Goal: Find specific page/section: Find specific page/section

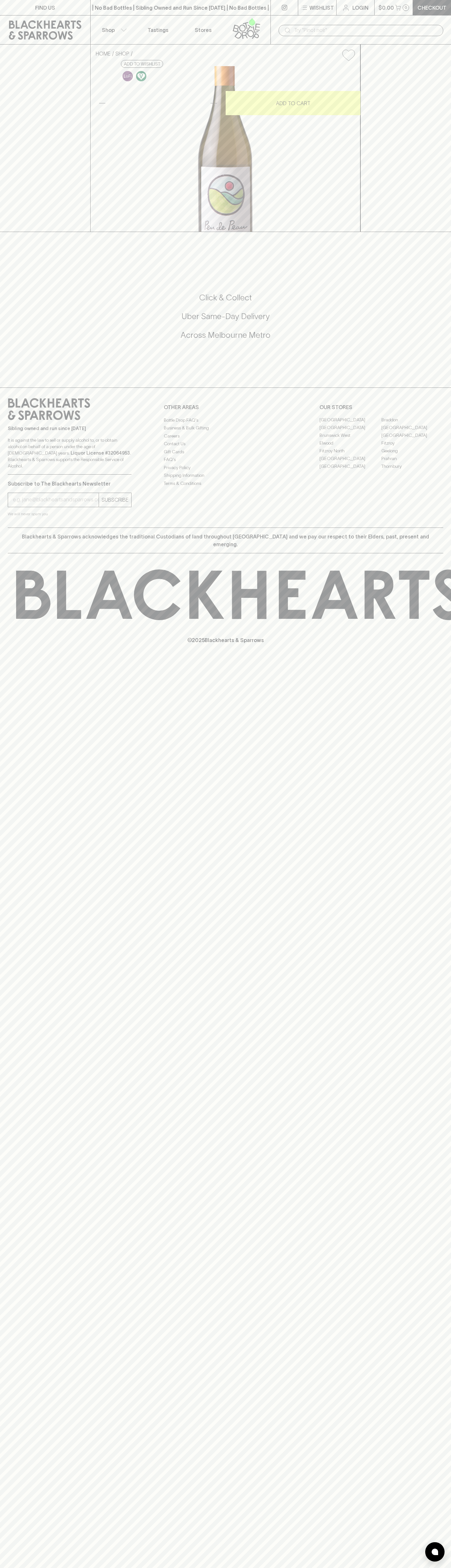
click at [366, 8] on p "Login" at bounding box center [360, 7] width 16 height 8
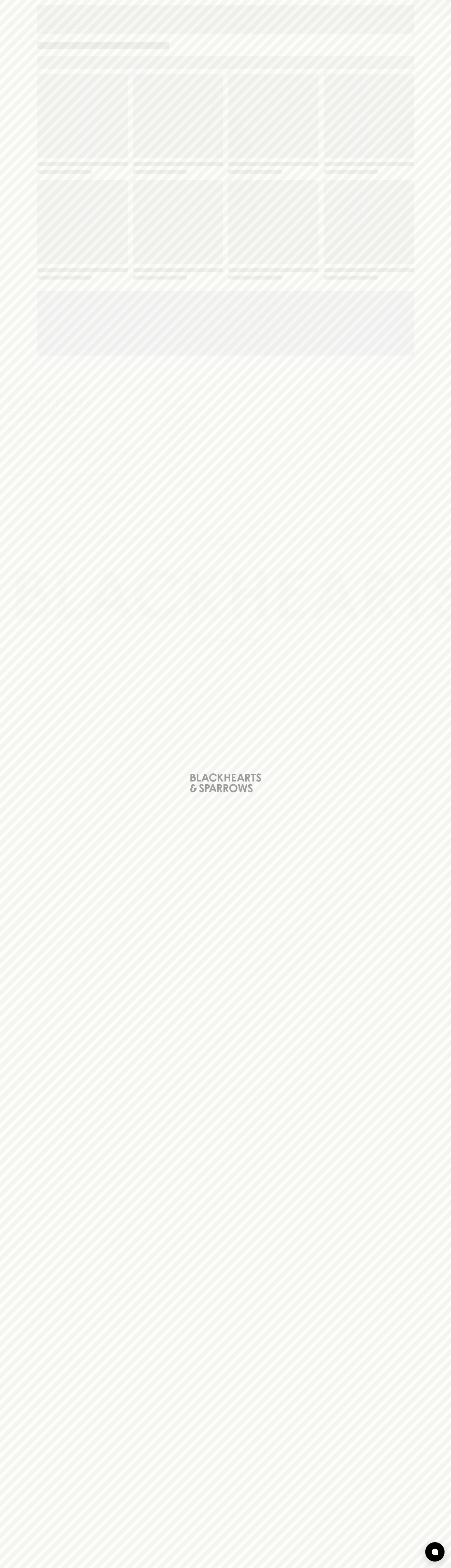
click at [423, 757] on div "Loading" at bounding box center [225, 784] width 451 height 1568
click at [150, 1567] on html "FIND US | No Bad Bottles | Sibling Owned and Run Since 2006 | No Bad Bottles | …" at bounding box center [225, 784] width 451 height 1568
click at [28, 1427] on div "Loading" at bounding box center [225, 784] width 451 height 1568
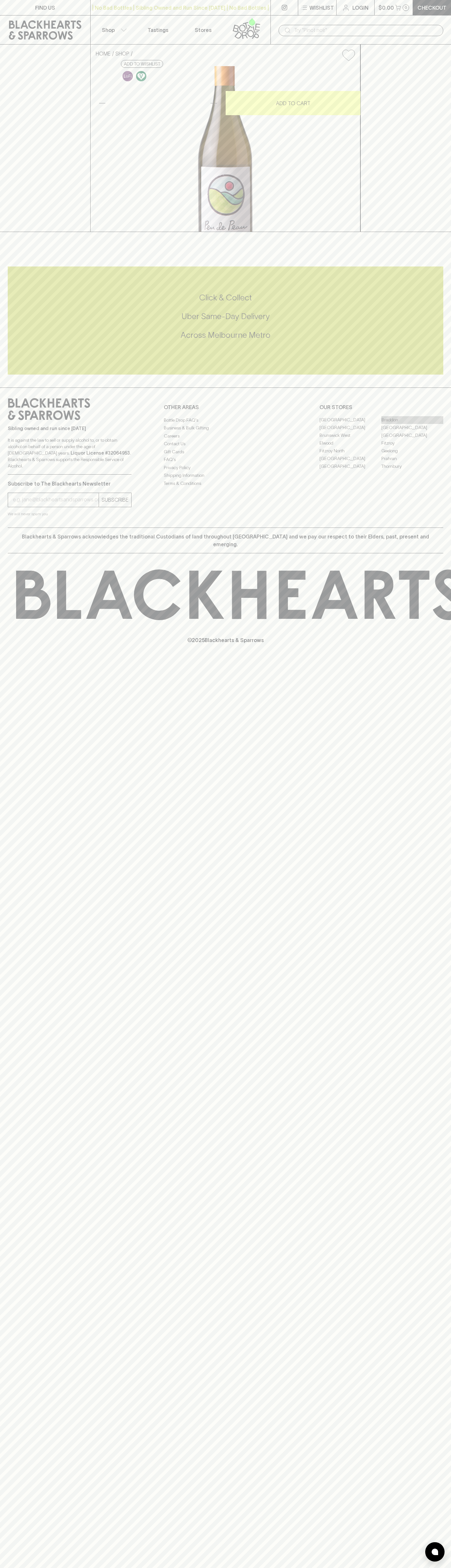
click at [412, 424] on link "Braddon" at bounding box center [413, 419] width 62 height 8
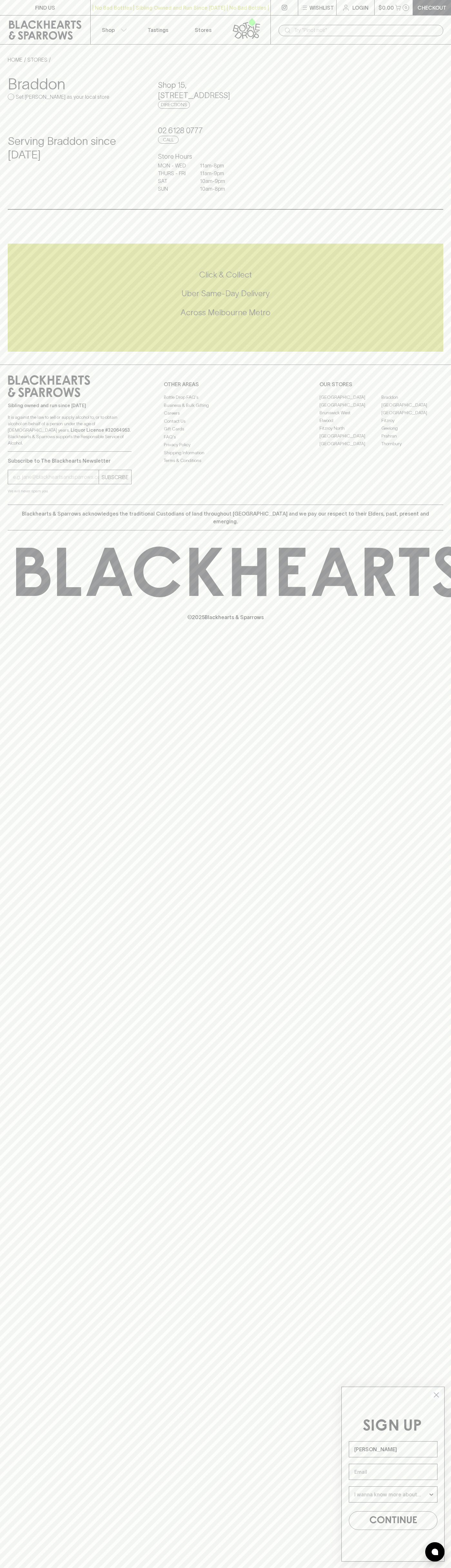
type input "[PERSON_NAME]"
